Goal: Information Seeking & Learning: Learn about a topic

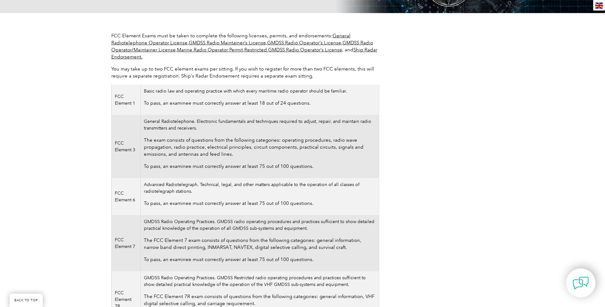
scroll to position [132, 0]
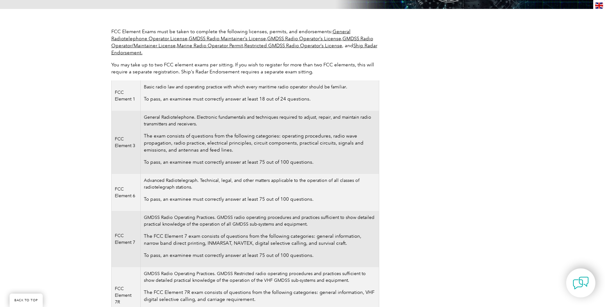
click at [121, 144] on td "FCC Element 3" at bounding box center [125, 142] width 29 height 63
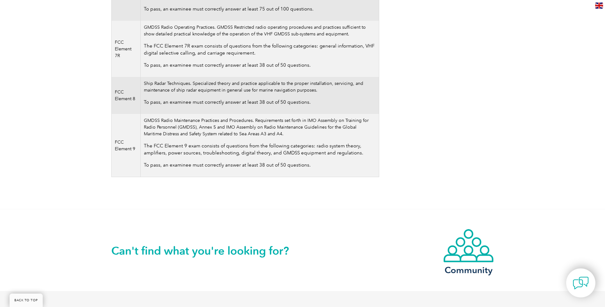
scroll to position [515, 0]
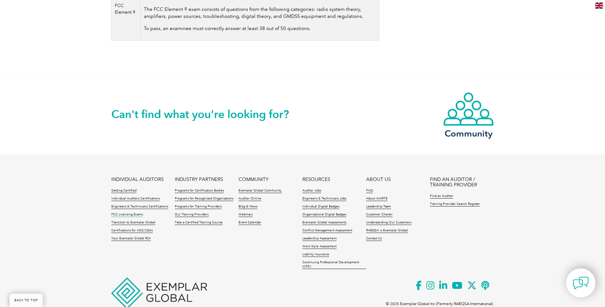
click at [129, 215] on link "FCC Licensing Exams" at bounding box center [127, 215] width 32 height 4
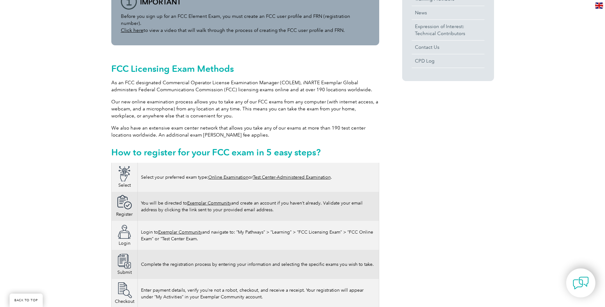
scroll to position [128, 0]
